Goal: Task Accomplishment & Management: Complete application form

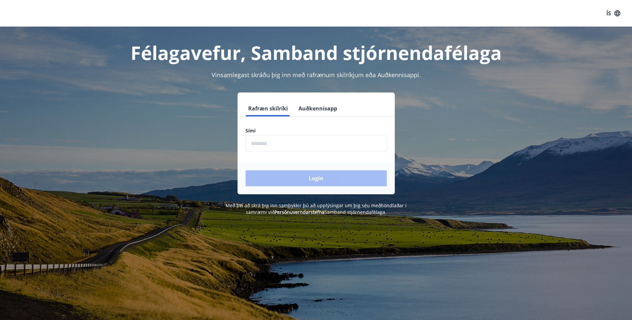
click at [281, 145] on input "phone" at bounding box center [315, 144] width 141 height 16
type input "********"
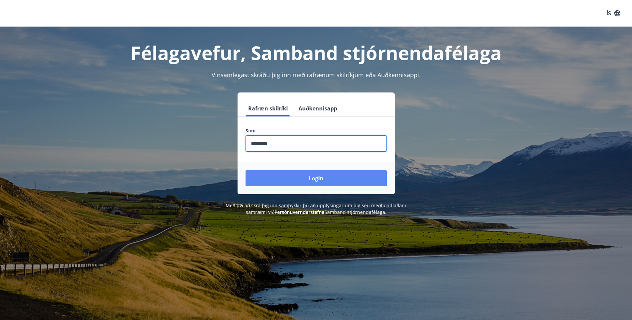
click at [305, 176] on button "Login" at bounding box center [315, 178] width 141 height 16
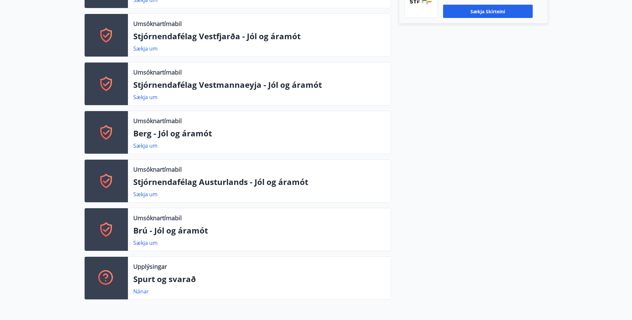
scroll to position [81, 0]
